Goal: Book appointment/travel/reservation

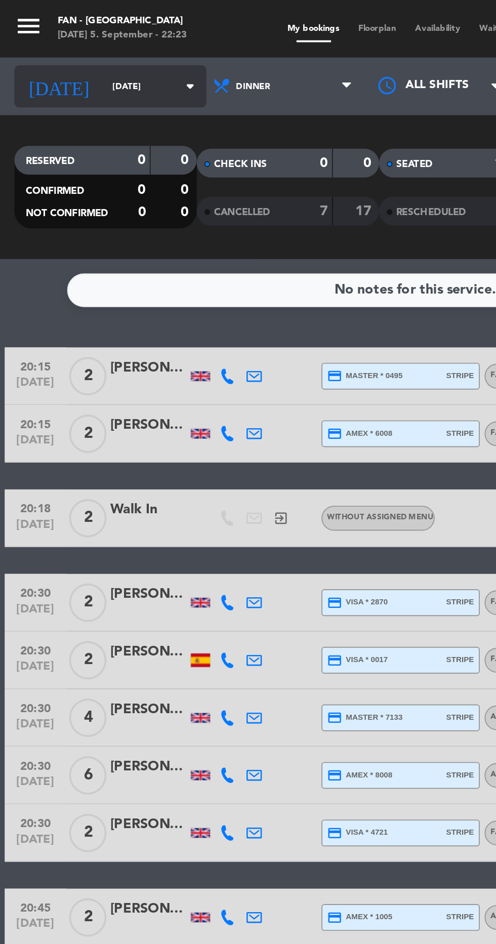
click at [69, 43] on input "[DATE]" at bounding box center [86, 46] width 64 height 16
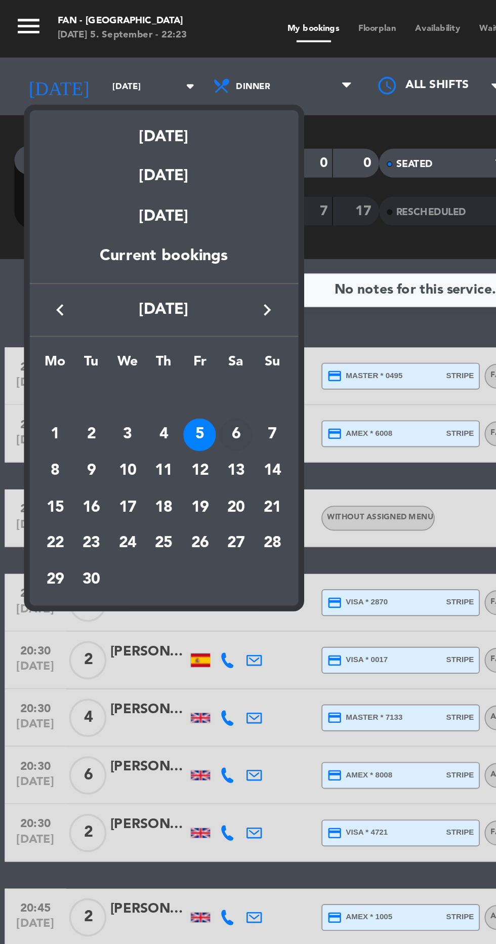
click at [124, 229] on div "6" at bounding box center [124, 229] width 17 height 17
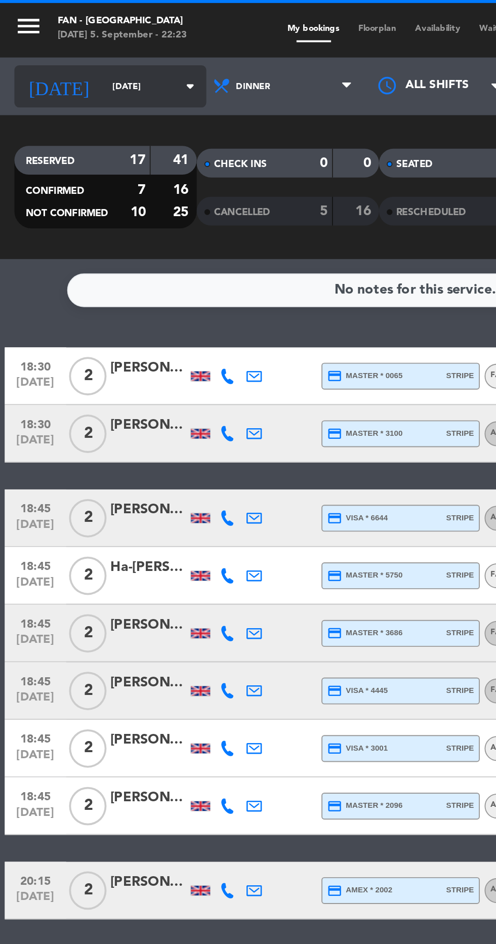
click at [71, 45] on input "[DATE]" at bounding box center [86, 46] width 64 height 16
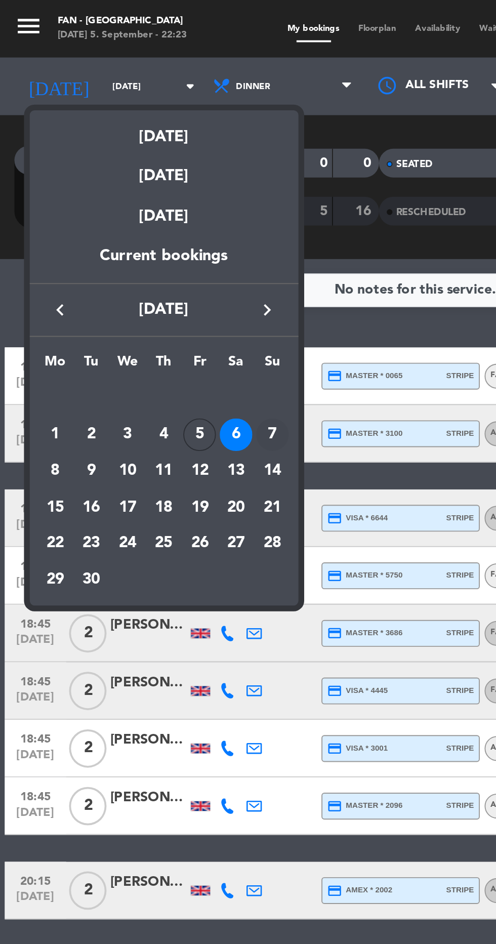
click at [150, 237] on td "7" at bounding box center [143, 229] width 19 height 19
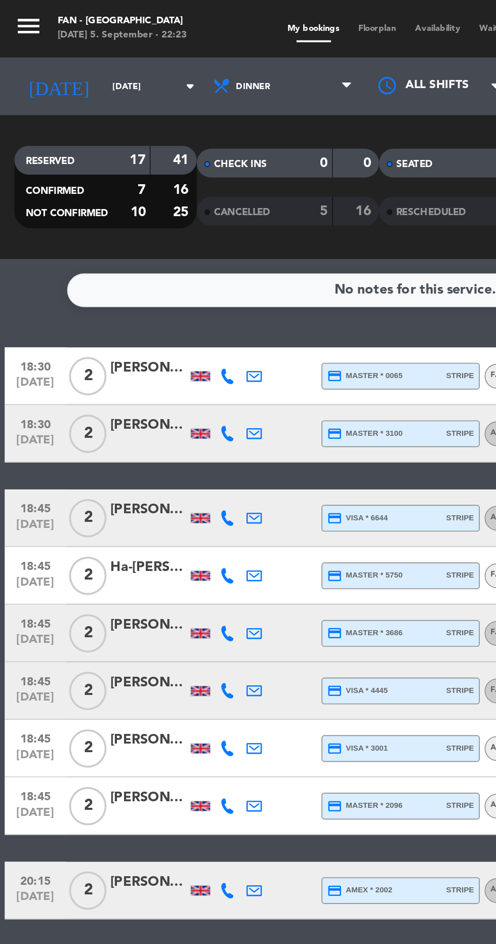
type input "[DATE]"
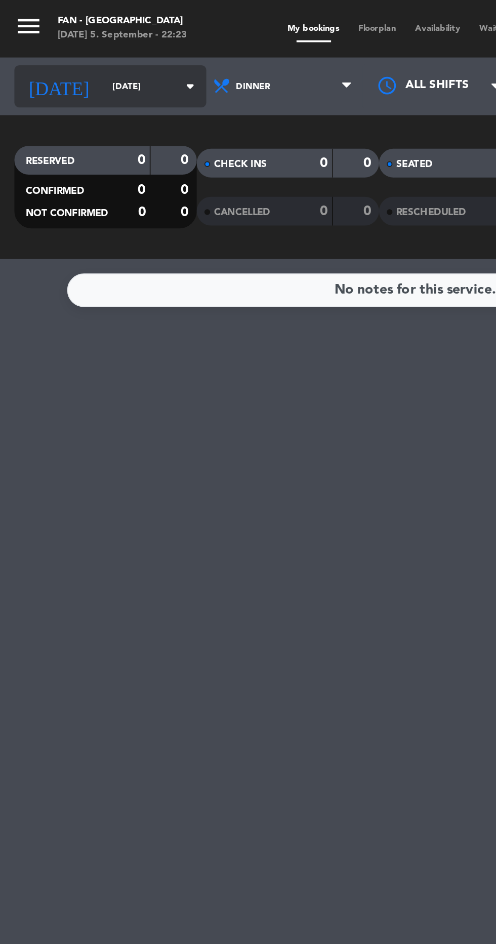
click at [68, 45] on input "[DATE]" at bounding box center [86, 46] width 64 height 16
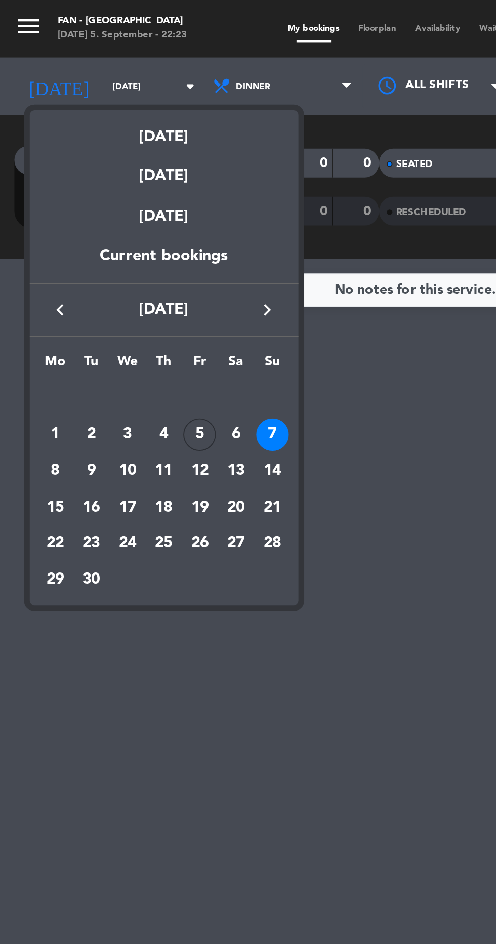
click at [199, 212] on div at bounding box center [248, 472] width 496 height 944
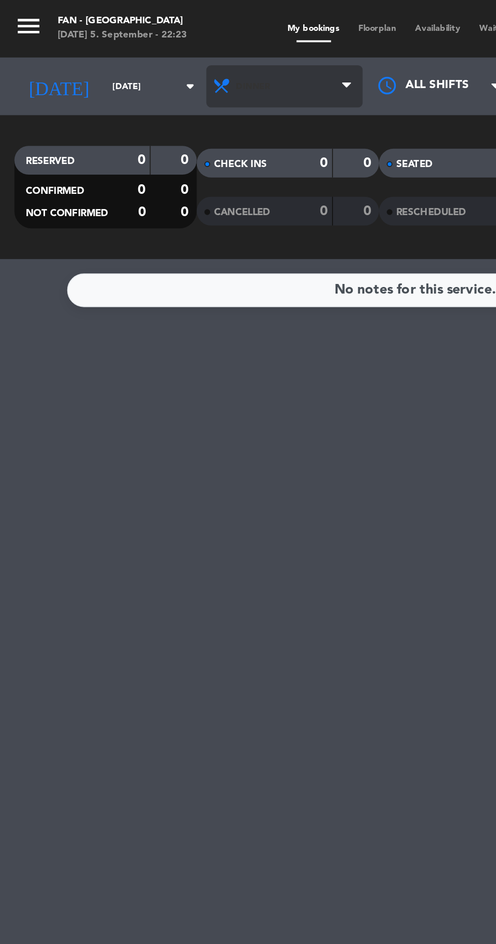
click at [151, 43] on span "Dinner" at bounding box center [150, 45] width 83 height 22
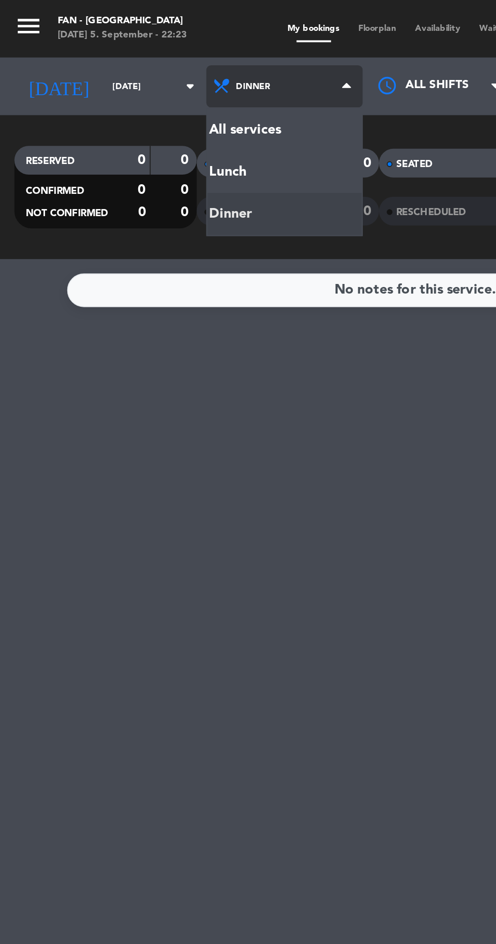
click at [148, 64] on div "menu Fan - [GEOGRAPHIC_DATA] [DATE] 5. September - 22:23 My bookings Floorplan …" at bounding box center [248, 68] width 496 height 137
